Goal: Communication & Community: Answer question/provide support

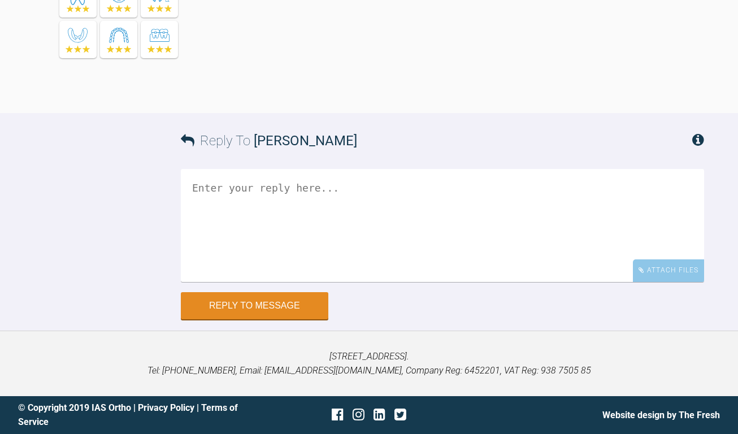
scroll to position [11603, 0]
click at [473, 210] on textarea at bounding box center [443, 225] width 524 height 113
drag, startPoint x: 658, startPoint y: 85, endPoint x: 286, endPoint y: 84, distance: 372.6
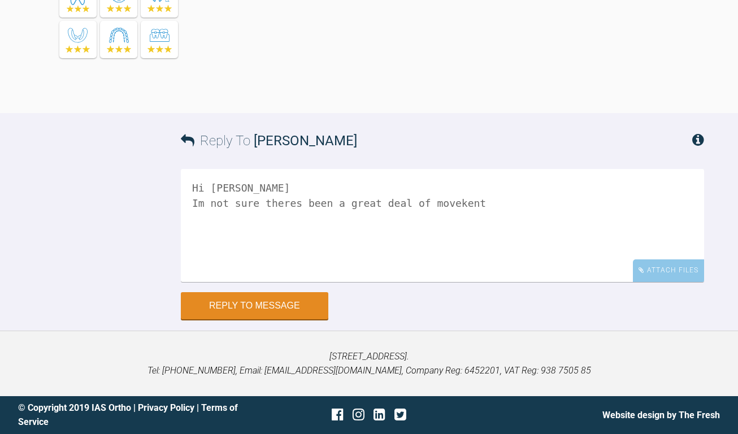
click at [439, 197] on textarea "Hi [PERSON_NAME] Im not sure theres been a great deal of movekent" at bounding box center [443, 225] width 524 height 113
click at [287, 198] on textarea "Hi [PERSON_NAME] Im not sure theres been a great deal of movement" at bounding box center [443, 225] width 524 height 113
click at [599, 197] on textarea "Hi [PERSON_NAME] Im not sure there's been a great deal of movement" at bounding box center [443, 225] width 524 height 113
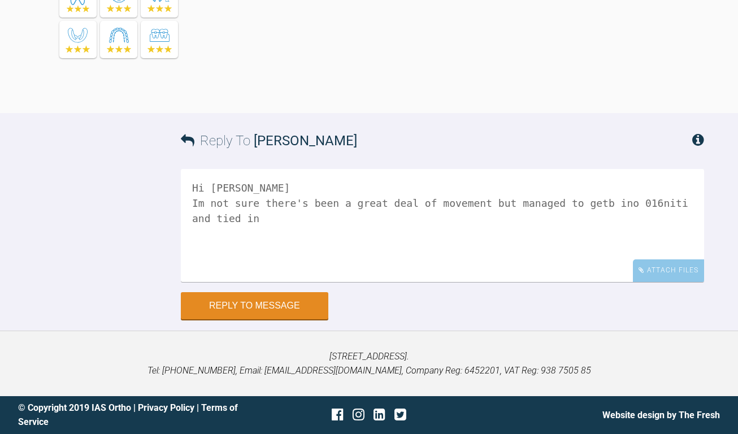
click at [576, 198] on textarea "Hi [PERSON_NAME] Im not sure there's been a great deal of movement but managed …" at bounding box center [443, 225] width 524 height 113
click at [590, 202] on textarea "Hi [PERSON_NAME] Im not sure there's been a great deal of movement but managed …" at bounding box center [443, 225] width 524 height 113
click at [463, 225] on textarea "Hi [PERSON_NAME] Im not sure there's been a great deal of movement but managed …" at bounding box center [443, 225] width 524 height 113
click at [625, 265] on textarea "Hi [PERSON_NAME] Im not sure there's been a great deal of movement but managed …" at bounding box center [443, 225] width 524 height 113
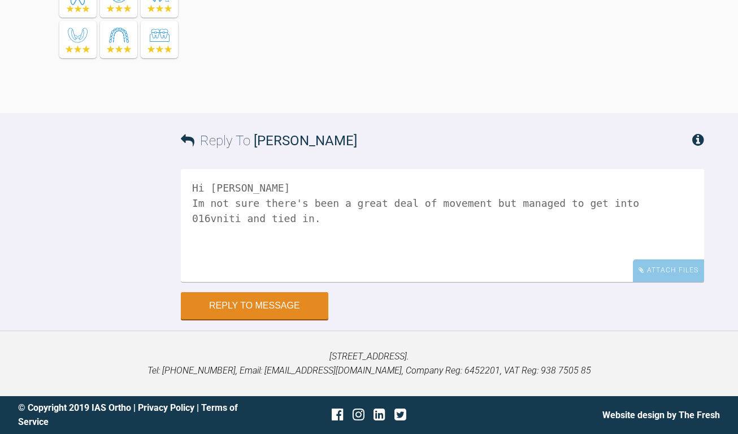
click at [528, 282] on textarea "Hi [PERSON_NAME] Im not sure there's been a great deal of movement but managed …" at bounding box center [443, 225] width 524 height 113
click at [624, 260] on textarea "Hi [PERSON_NAME] Im not sure there's been a great deal of movement but managed …" at bounding box center [443, 225] width 524 height 113
click at [589, 280] on textarea "Hi [PERSON_NAME] Im not sure there's been a great deal of movement but managed …" at bounding box center [443, 225] width 524 height 113
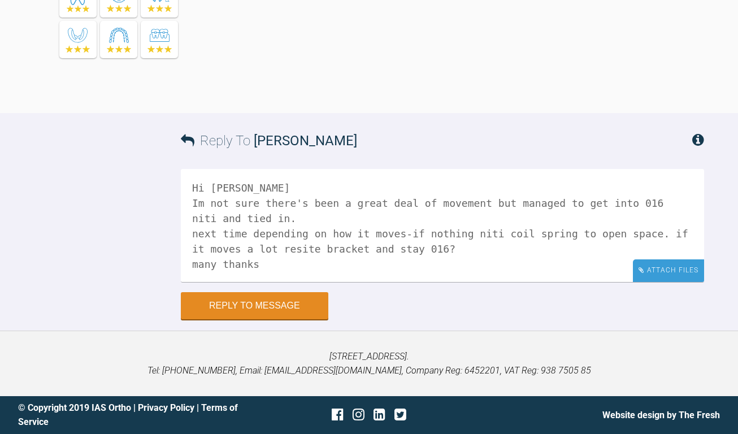
type textarea "Hi [PERSON_NAME] Im not sure there's been a great deal of movement but managed …"
click at [684, 282] on div "Attach Files" at bounding box center [668, 271] width 71 height 22
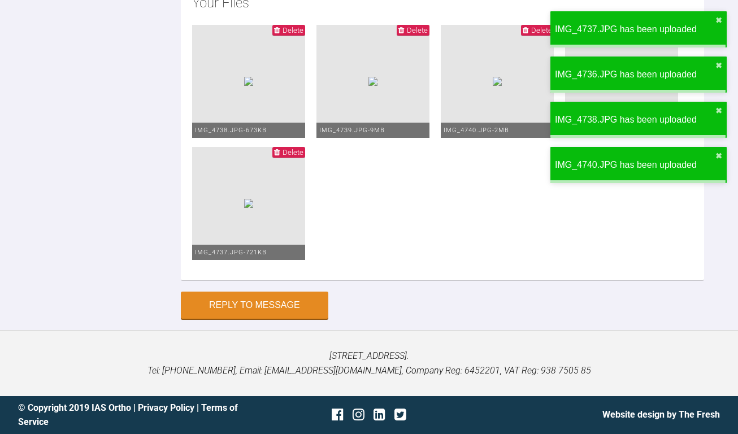
scroll to position [12132, 0]
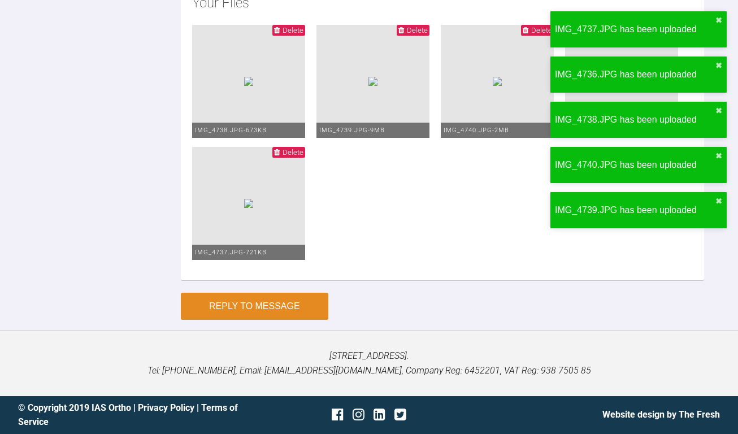
click at [269, 305] on button "Reply to Message" at bounding box center [255, 306] width 148 height 27
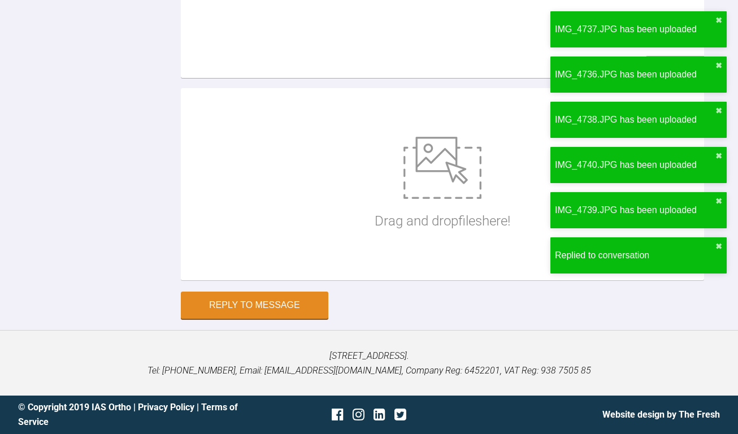
scroll to position [11893, 0]
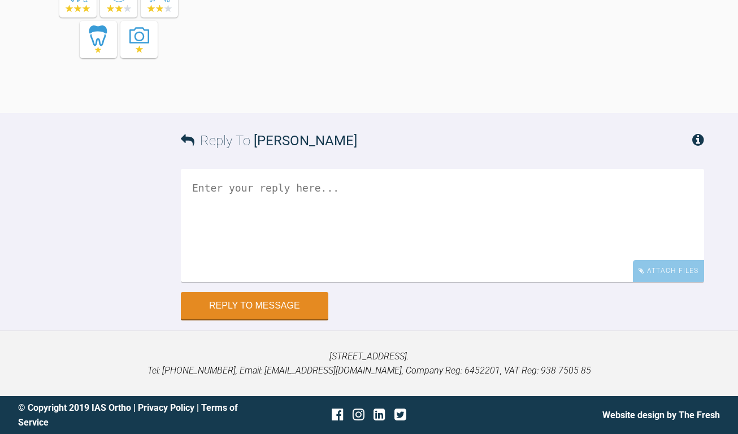
scroll to position [15220, 0]
drag, startPoint x: 466, startPoint y: 331, endPoint x: 359, endPoint y: 332, distance: 107.4
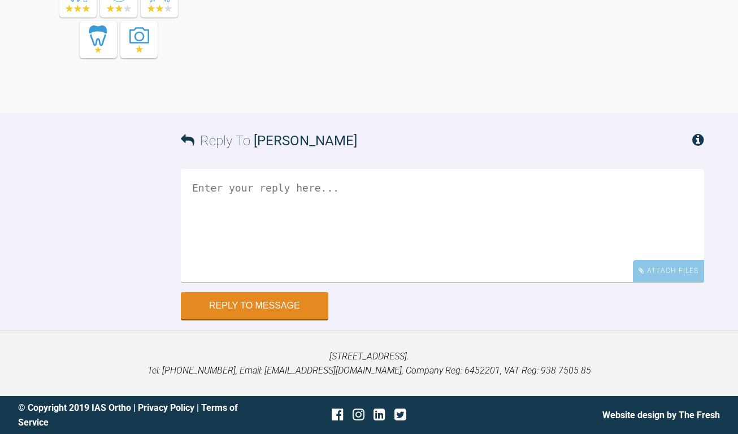
drag, startPoint x: 241, startPoint y: 67, endPoint x: 524, endPoint y: 64, distance: 282.1
drag, startPoint x: 529, startPoint y: 61, endPoint x: 411, endPoint y: 67, distance: 118.3
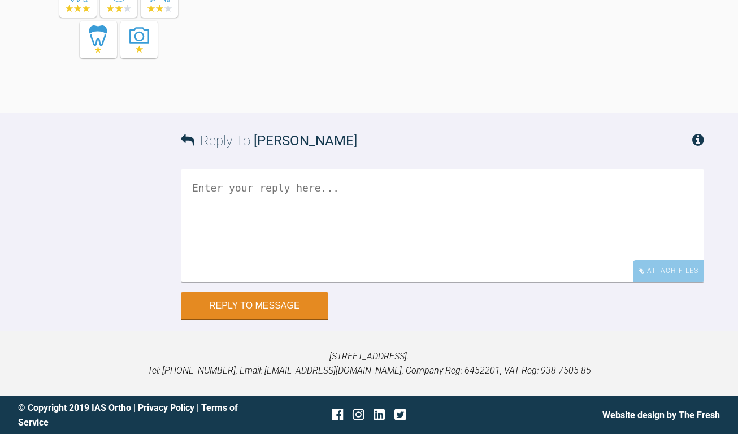
drag, startPoint x: 467, startPoint y: 160, endPoint x: 345, endPoint y: 158, distance: 121.6
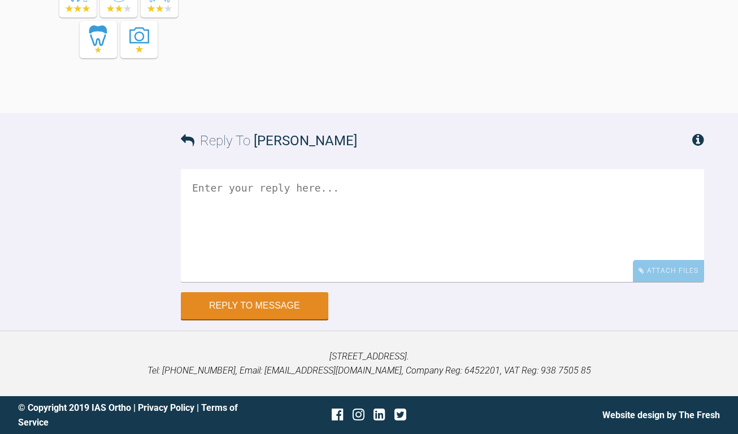
scroll to position [15107, 0]
